Goal: Information Seeking & Learning: Learn about a topic

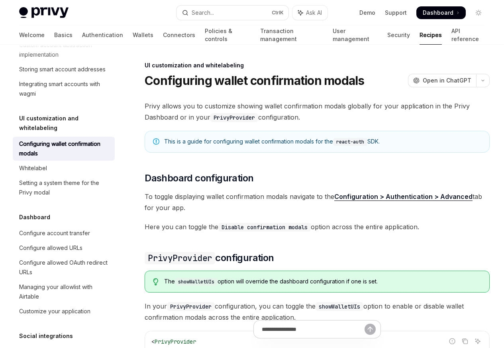
type textarea "*"
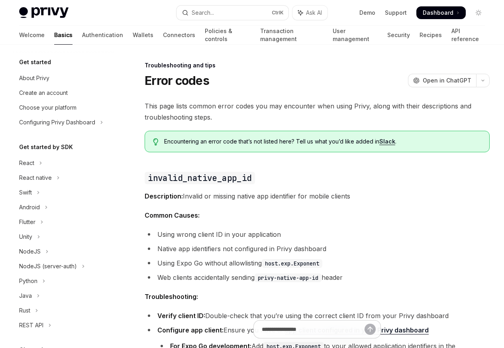
scroll to position [110, 0]
